Goal: Task Accomplishment & Management: Use online tool/utility

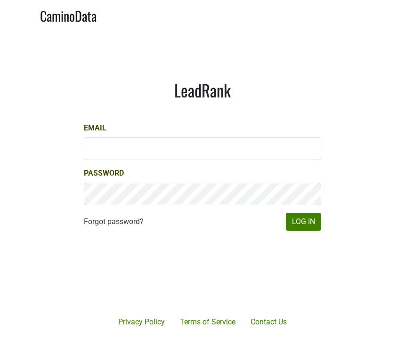
scroll to position [64, 0]
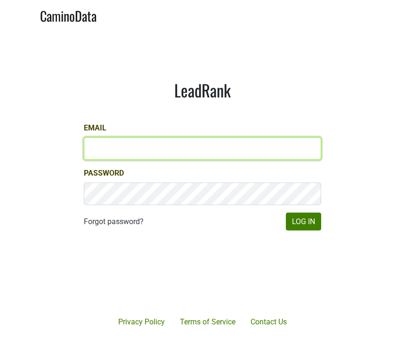
type input "marc@dumol.com"
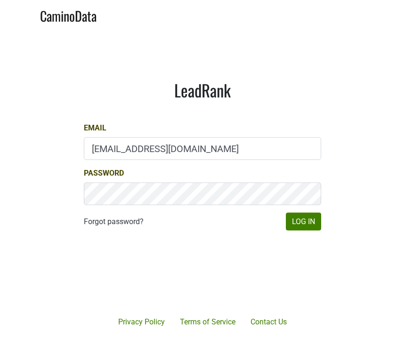
click at [303, 221] on button "Log In" at bounding box center [303, 222] width 35 height 18
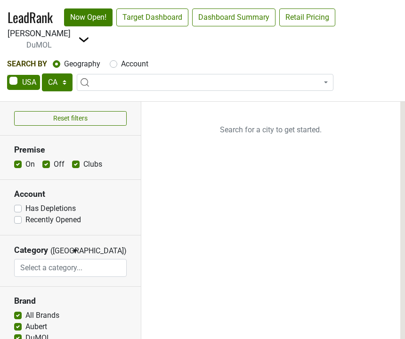
select select "CA"
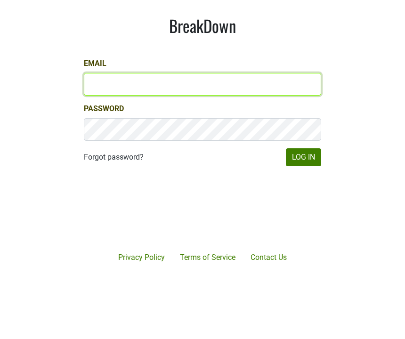
type input "marc@dumol.com"
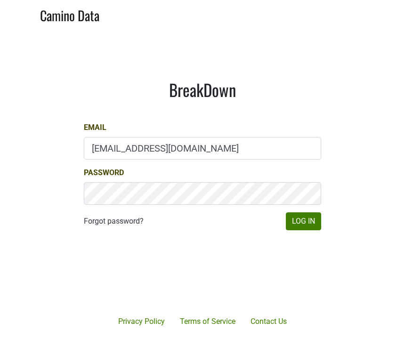
click at [302, 226] on button "Log In" at bounding box center [303, 222] width 35 height 18
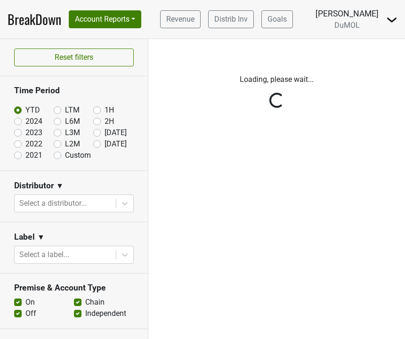
click at [306, 224] on div "Filters Loading, please wait..." at bounding box center [276, 189] width 256 height 300
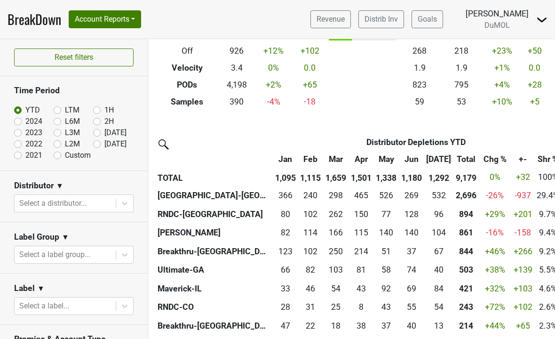
scroll to position [146, 0]
click at [104, 143] on label "Aug '25" at bounding box center [115, 143] width 22 height 11
click at [97, 143] on input "[DATE]" at bounding box center [112, 142] width 38 height 9
radio input "true"
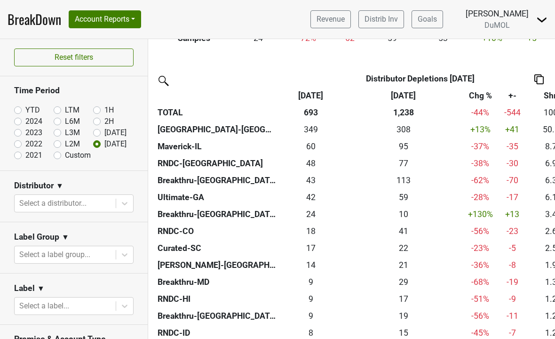
scroll to position [206, 0]
click at [315, 144] on div "60.332 60" at bounding box center [311, 146] width 61 height 12
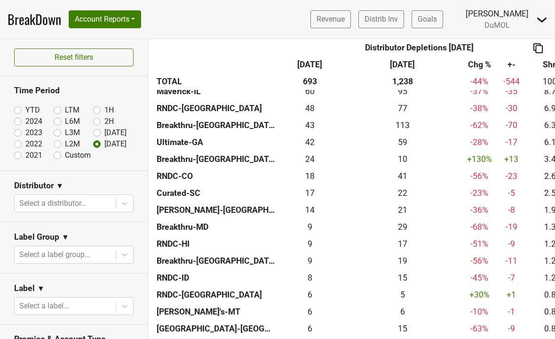
scroll to position [264, 0]
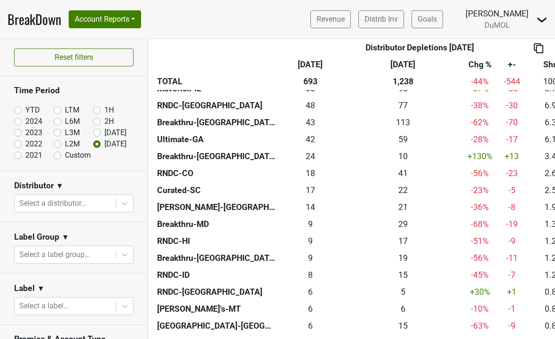
click at [317, 155] on div "23.833 24" at bounding box center [310, 156] width 61 height 12
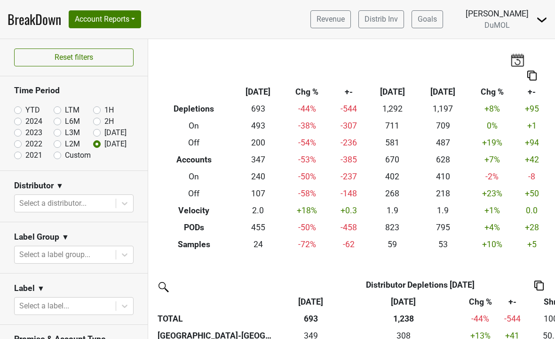
scroll to position [0, 0]
click at [25, 22] on link "BreakDown" at bounding box center [35, 19] width 54 height 20
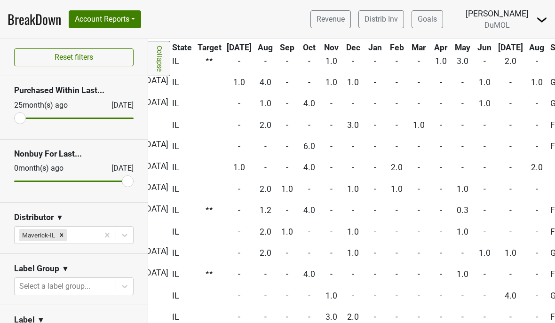
scroll to position [634, 318]
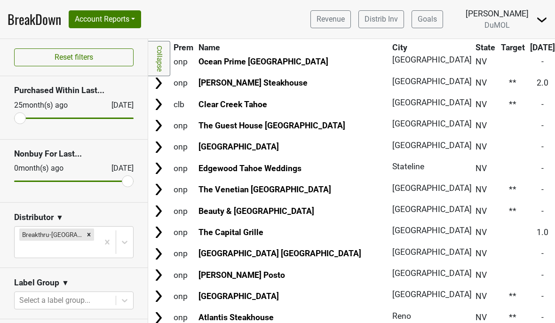
scroll to position [140, 0]
